Goal: Information Seeking & Learning: Find specific fact

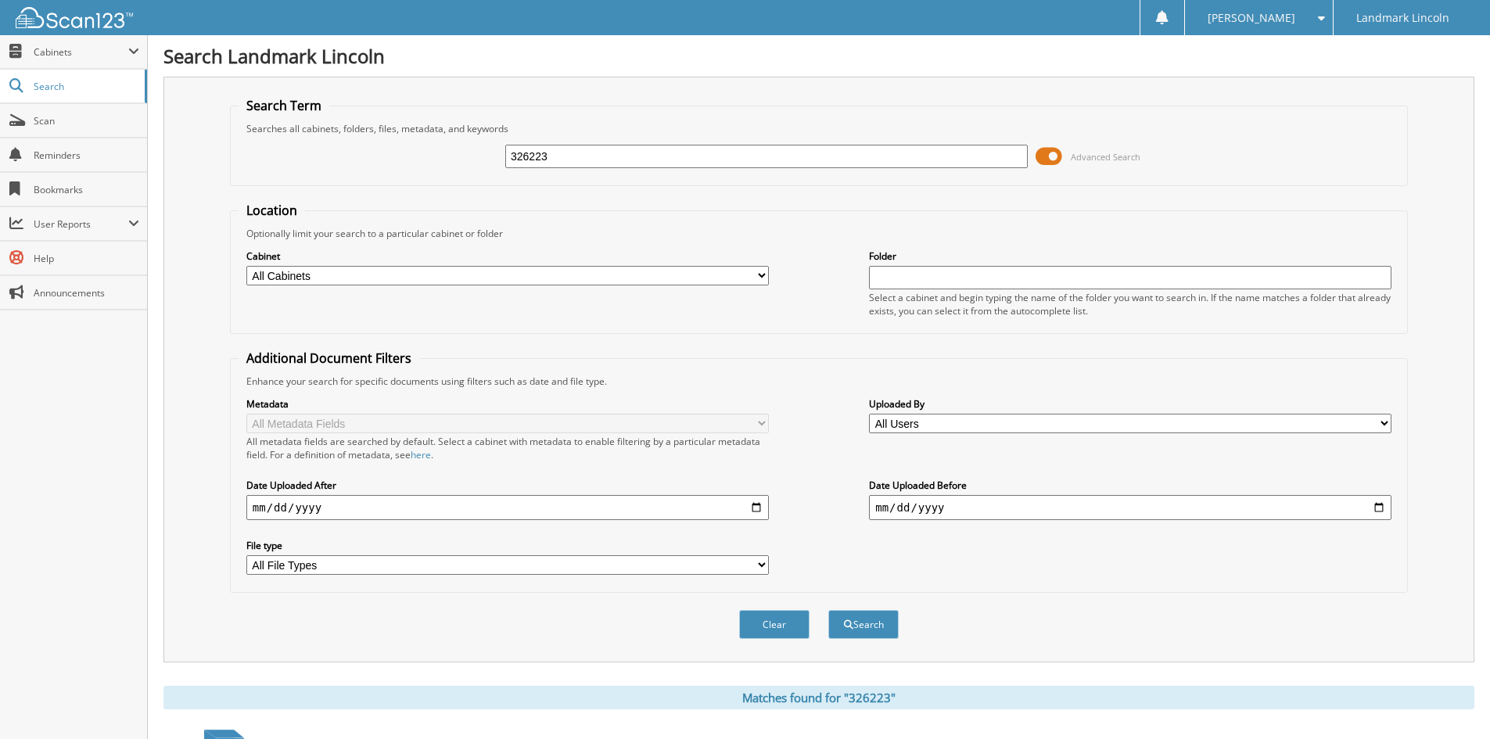
drag, startPoint x: 560, startPoint y: 147, endPoint x: 460, endPoint y: 151, distance: 100.2
click at [460, 151] on div "326223 Advanced Search" at bounding box center [819, 156] width 1161 height 42
type input "327278C"
click at [828, 610] on button "Search" at bounding box center [863, 624] width 70 height 29
click at [596, 162] on input "327278C" at bounding box center [766, 156] width 522 height 23
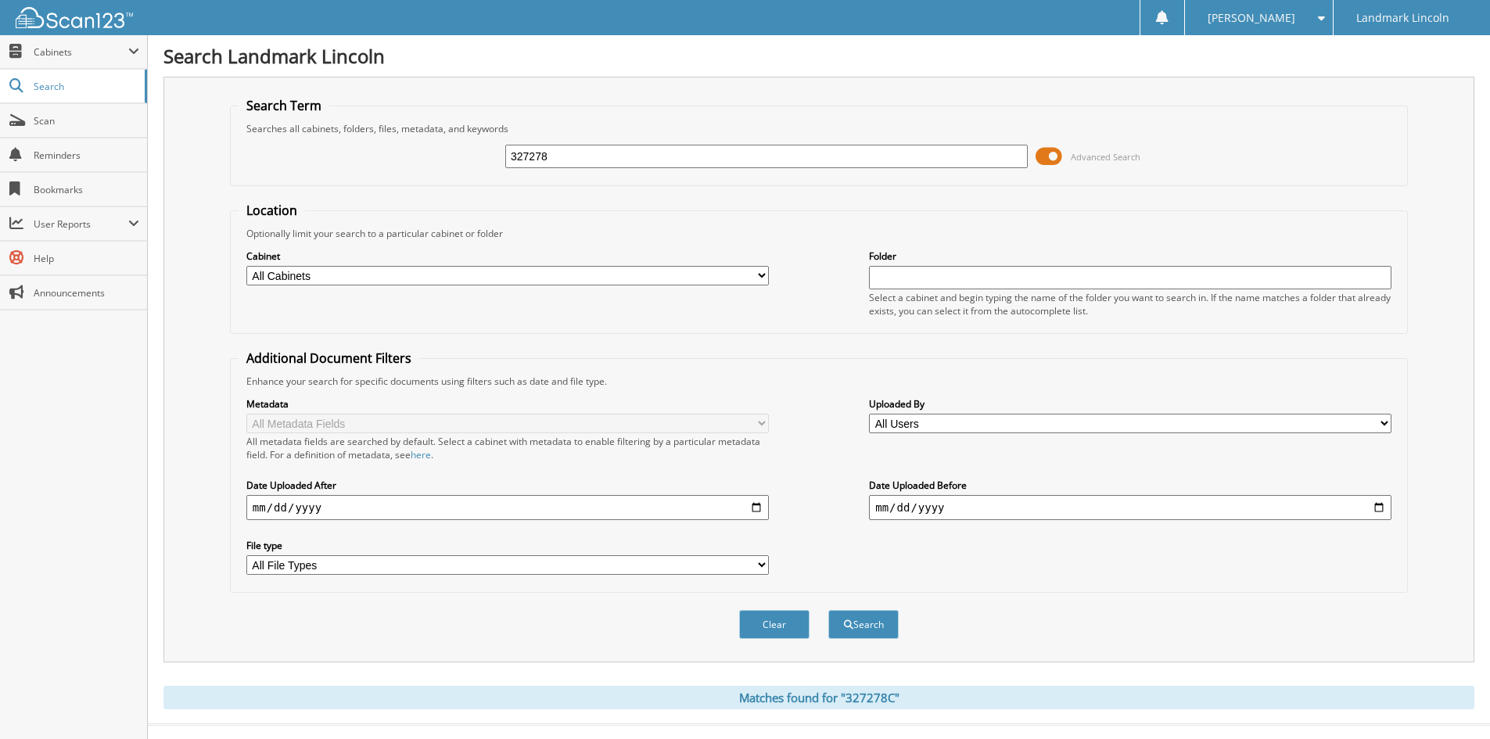
type input "327278"
click at [828, 610] on button "Search" at bounding box center [863, 624] width 70 height 29
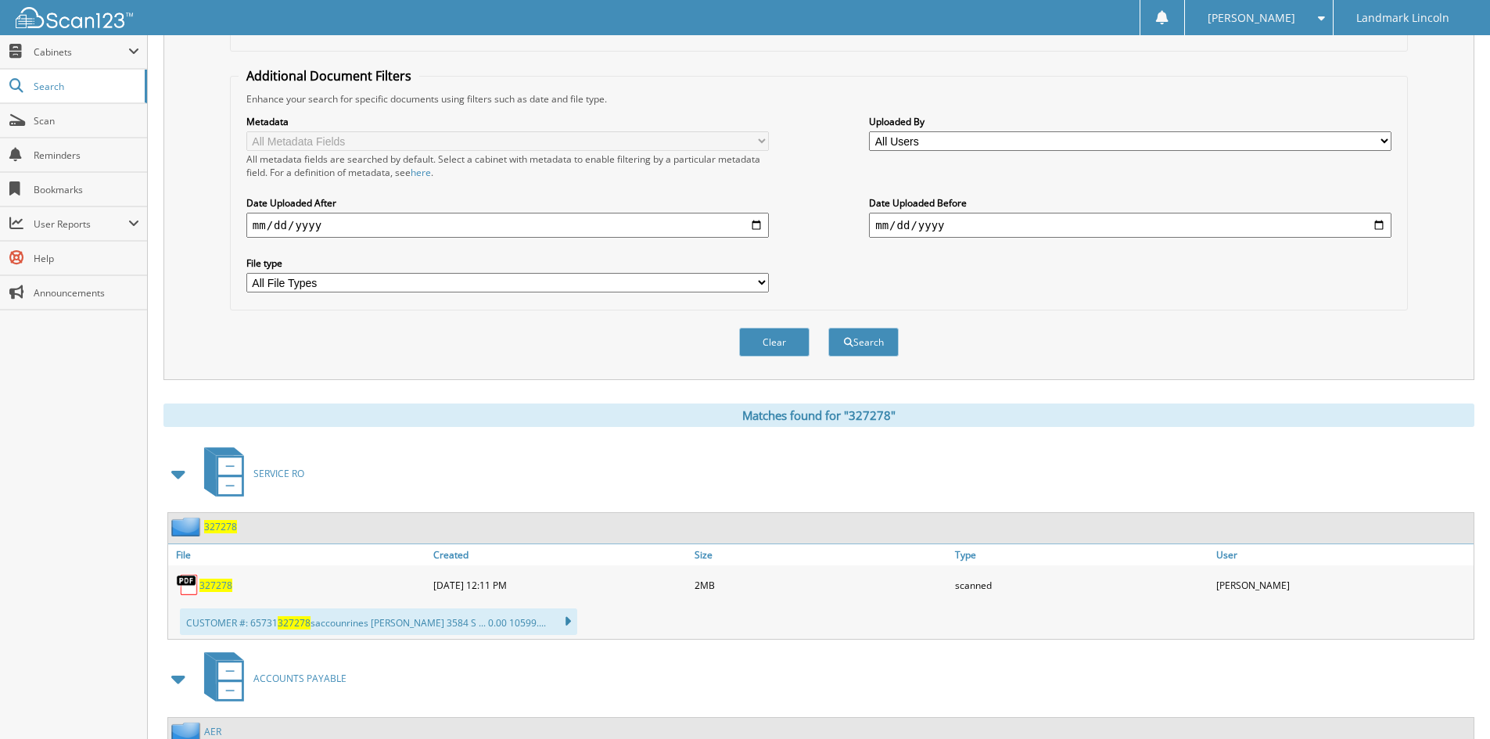
scroll to position [469, 0]
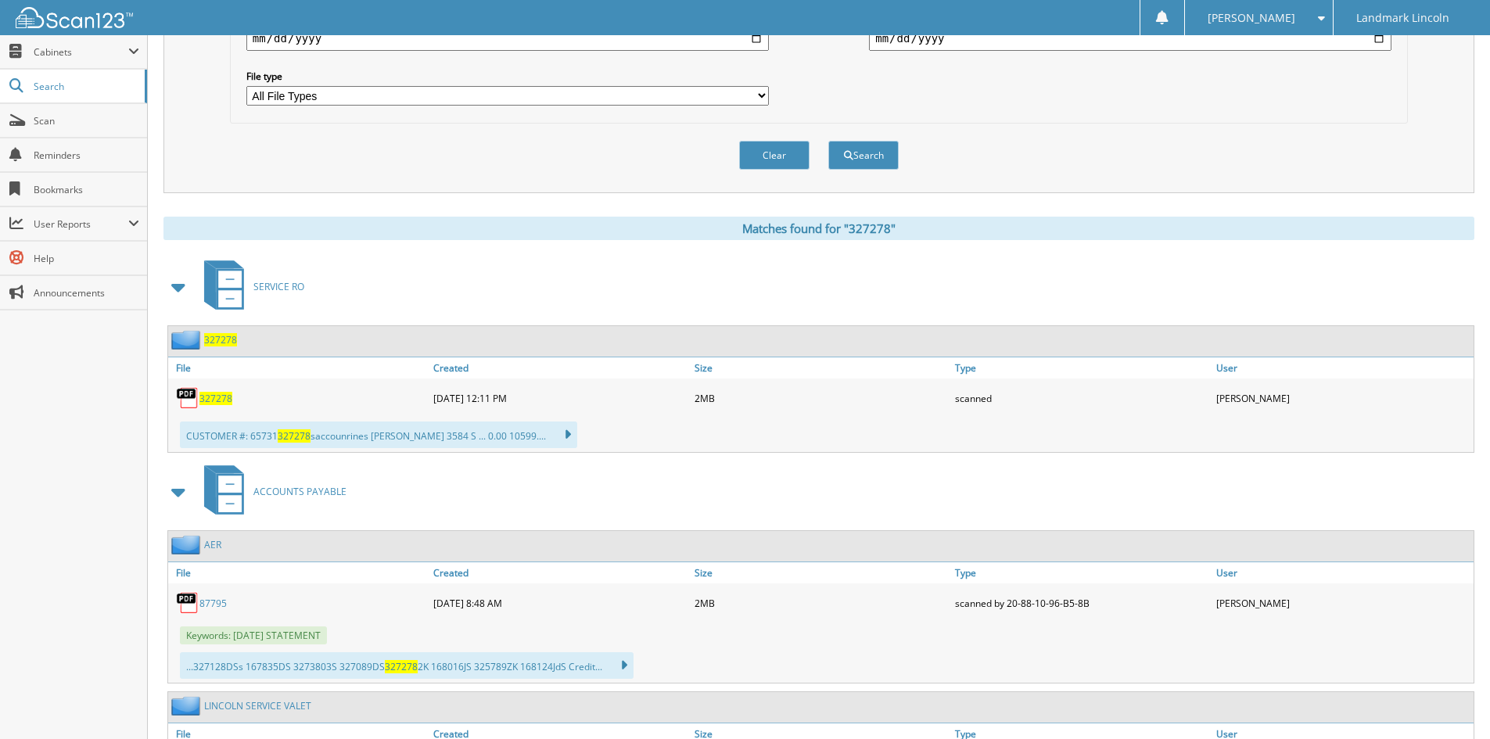
click at [214, 393] on span "327278" at bounding box center [215, 398] width 33 height 13
click at [540, 314] on div "SERVICE RO" at bounding box center [818, 287] width 1311 height 62
